Goal: Answer question/provide support

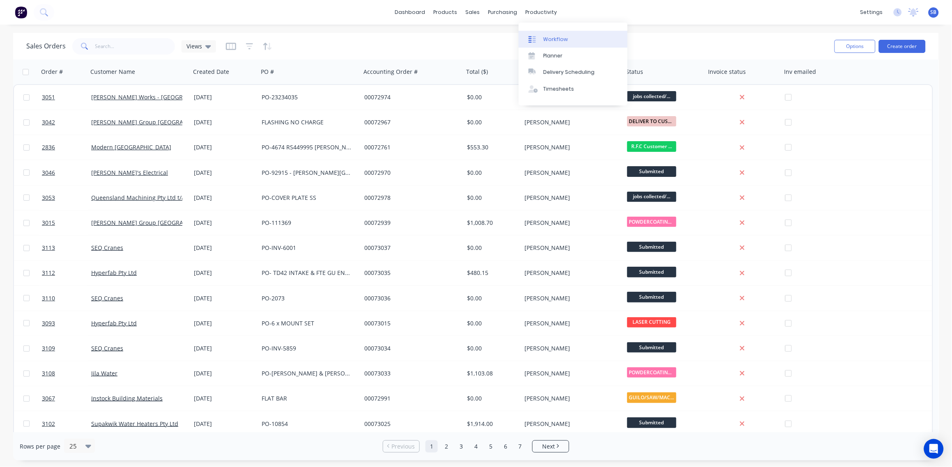
click at [564, 39] on div "Workflow" at bounding box center [555, 39] width 25 height 7
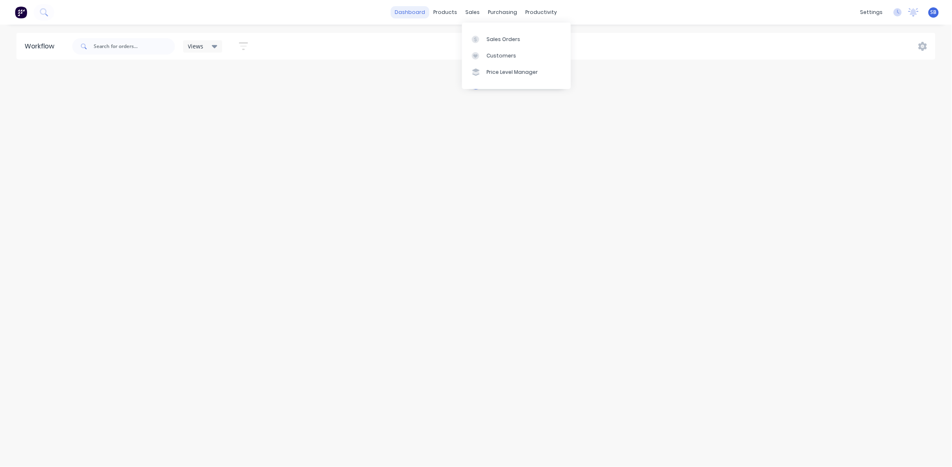
drag, startPoint x: 474, startPoint y: 13, endPoint x: 403, endPoint y: 14, distance: 70.7
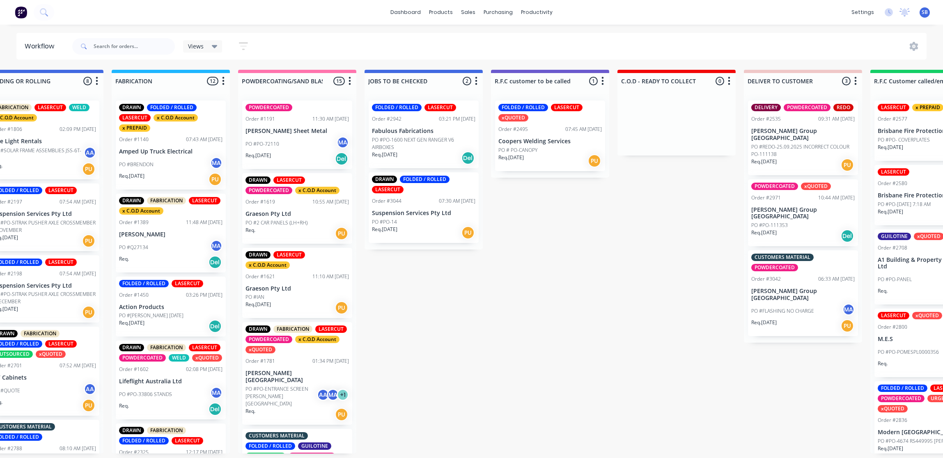
scroll to position [0, 567]
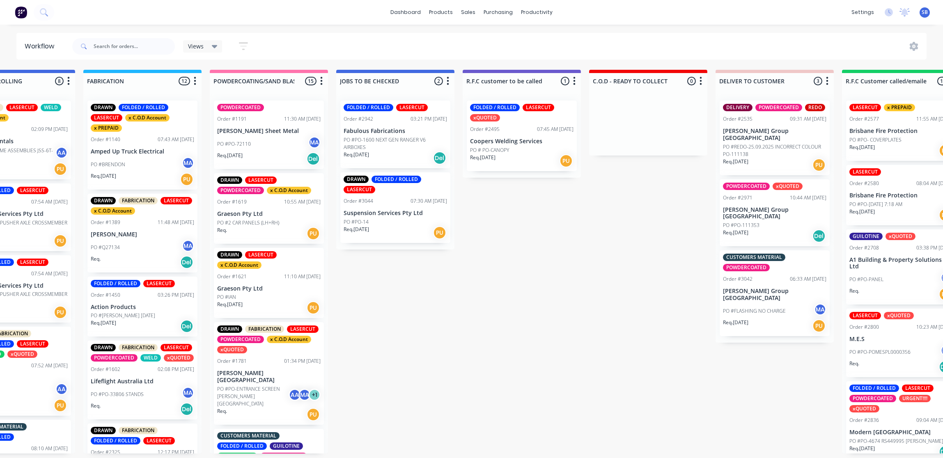
click at [524, 158] on div "Req. [DATE] PU" at bounding box center [522, 161] width 104 height 14
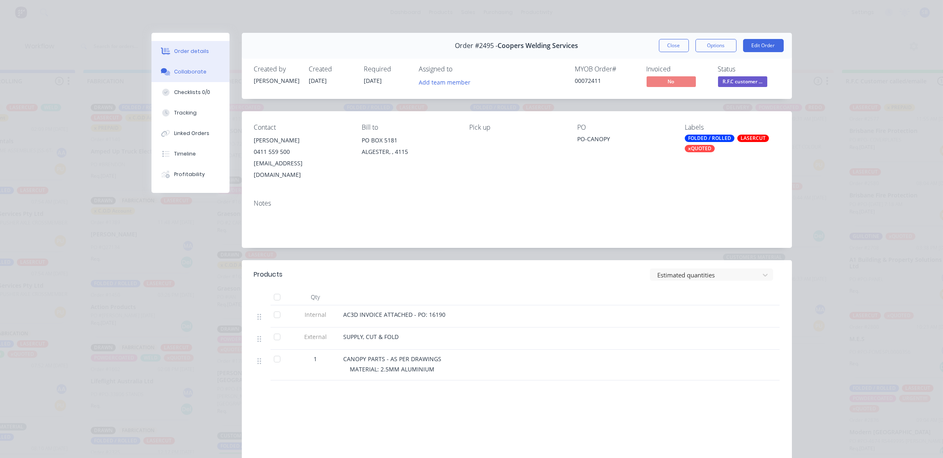
click at [183, 69] on div "Collaborate" at bounding box center [190, 71] width 32 height 7
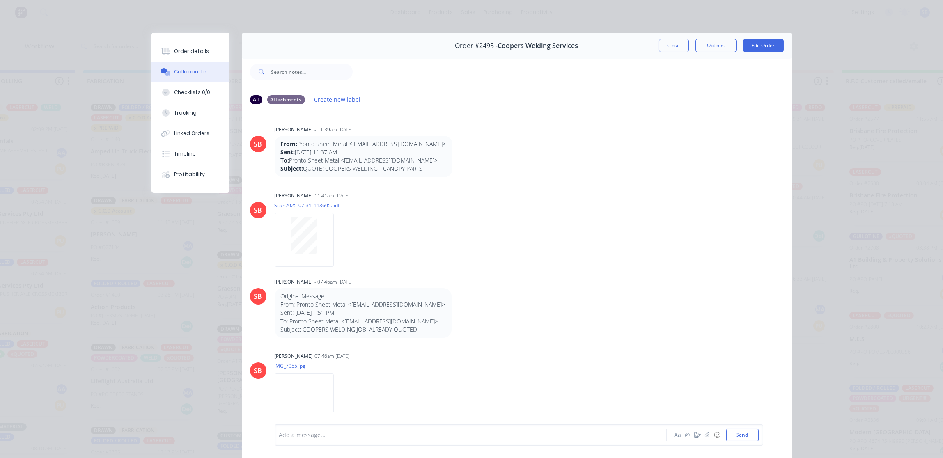
click at [304, 435] on div at bounding box center [459, 435] width 359 height 9
paste div
click at [743, 437] on button "Send" at bounding box center [743, 435] width 32 height 12
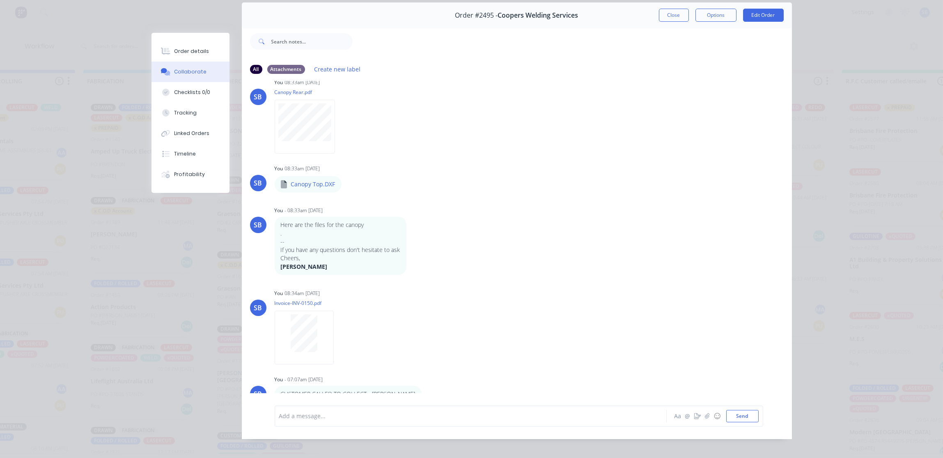
scroll to position [46, 0]
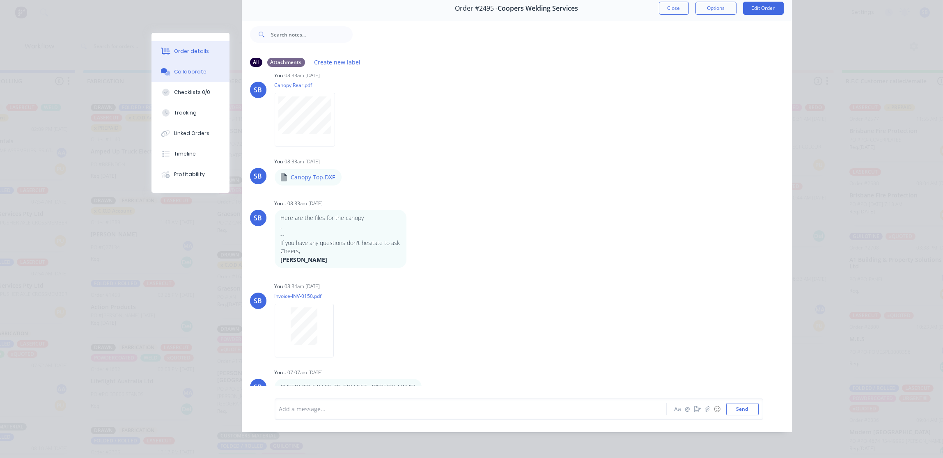
click at [181, 52] on div "Order details" at bounding box center [191, 51] width 35 height 7
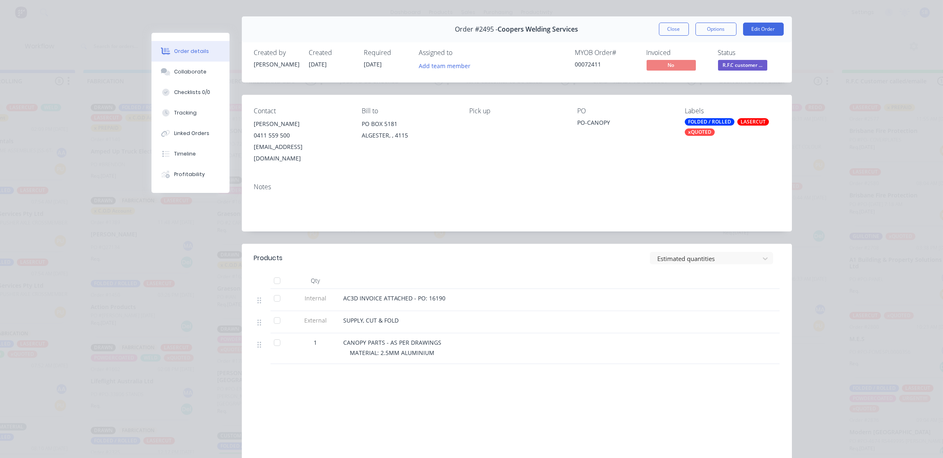
scroll to position [0, 0]
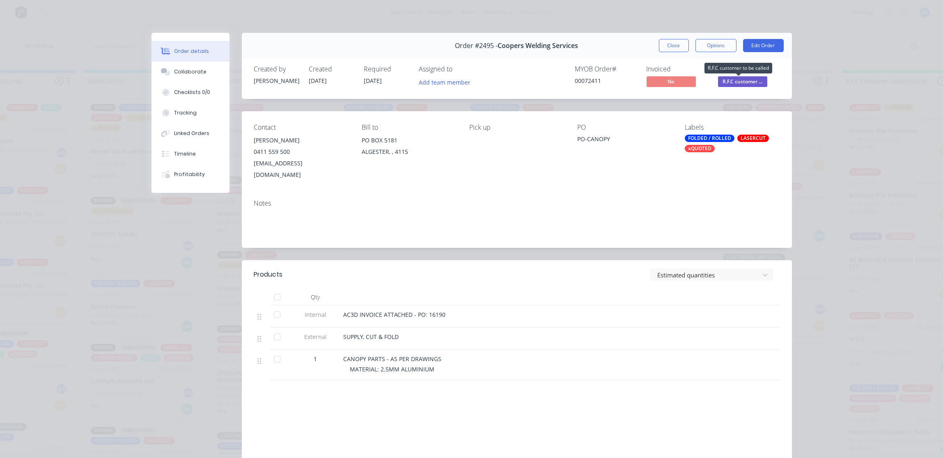
click at [741, 80] on span "R.F.C customer ..." at bounding box center [742, 81] width 49 height 10
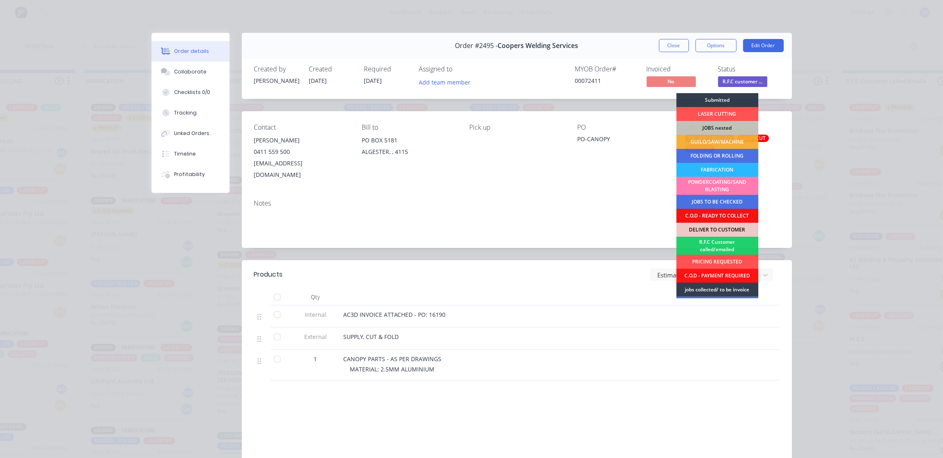
scroll to position [40, 0]
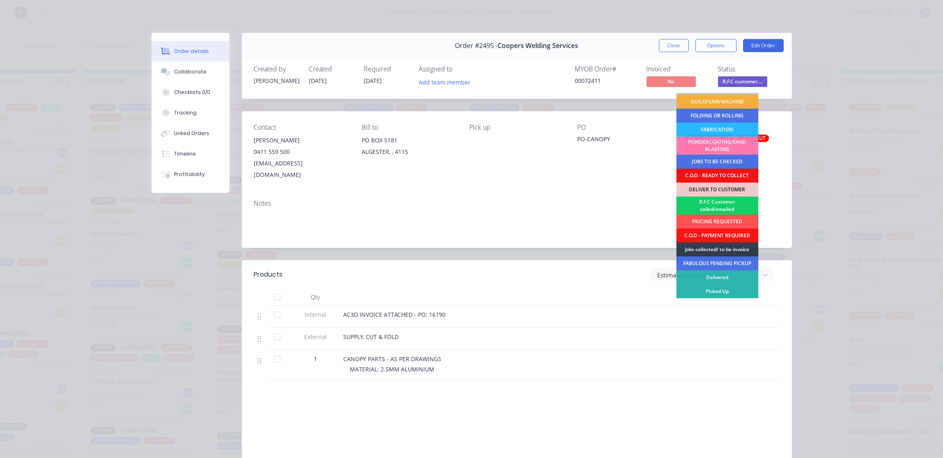
click at [725, 204] on div "R.F.C Customer called/emailed" at bounding box center [717, 206] width 82 height 18
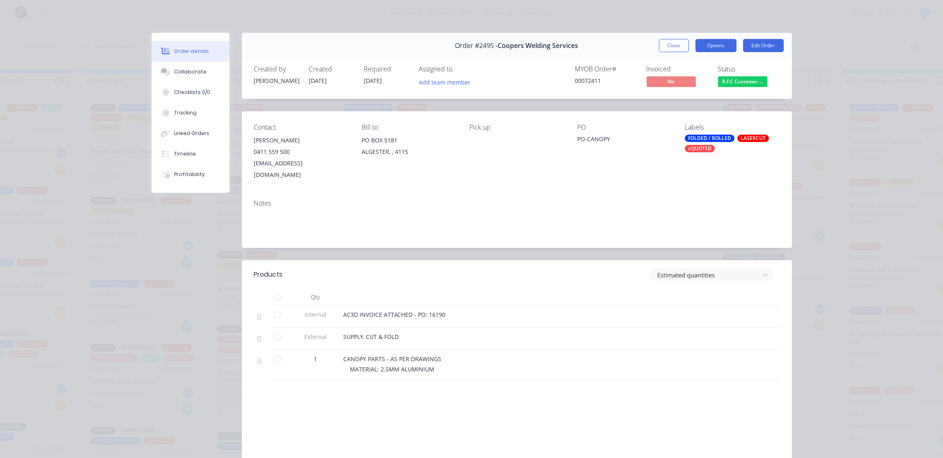
click at [704, 49] on button "Options" at bounding box center [716, 45] width 41 height 13
click at [693, 101] on div "Delivery Docket" at bounding box center [693, 100] width 71 height 12
click at [693, 100] on div "Standard" at bounding box center [693, 100] width 71 height 12
